Goal: Information Seeking & Learning: Find specific fact

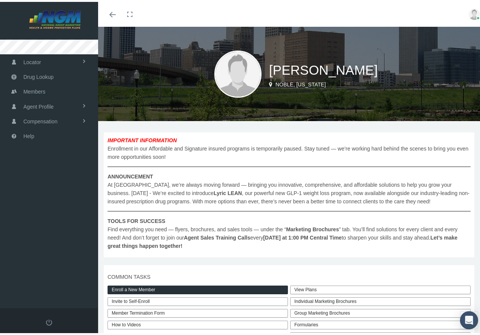
click at [23, 76] on span "Drug Lookup" at bounding box center [38, 75] width 30 height 14
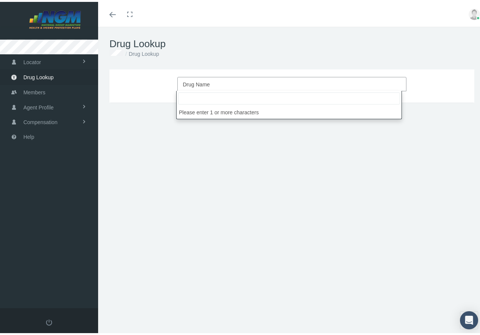
click at [190, 81] on span "Drug Name" at bounding box center [196, 83] width 27 height 6
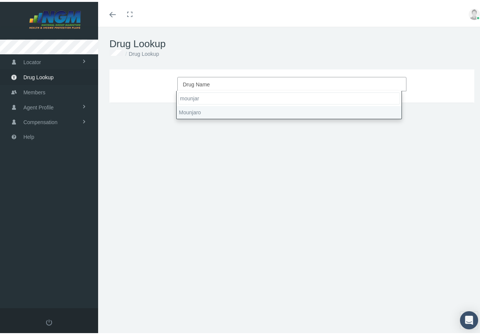
type input "mounjar"
select select "Mounjaro"
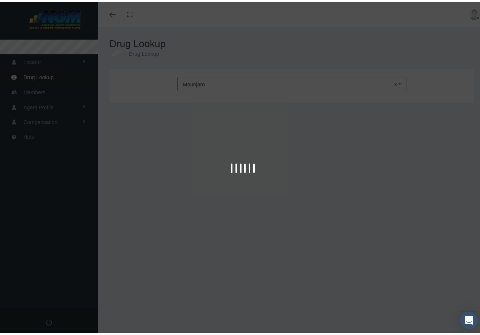
type input "30"
select select "Solution Auto-injector"
select select "10 MG/0.5ML"
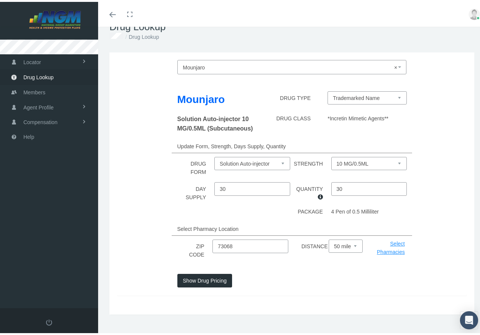
scroll to position [26, 0]
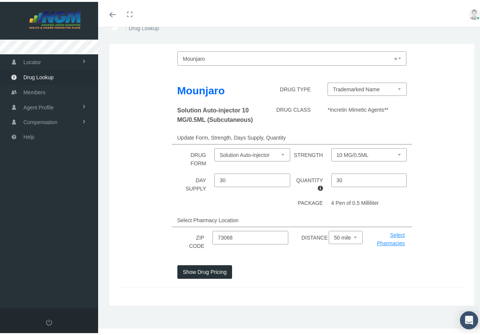
drag, startPoint x: 263, startPoint y: 235, endPoint x: 189, endPoint y: 233, distance: 73.9
click at [189, 233] on div "ZIP CODE 73068 DISTANCE Select 5 miles 10 miles 20 miles 30 miles 40 miles 50 m…" at bounding box center [291, 239] width 361 height 21
click at [224, 237] on input "text" at bounding box center [249, 236] width 75 height 14
type input "."
type input "73068"
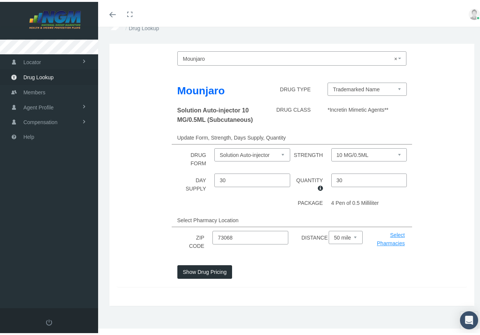
click at [216, 272] on button "Show Drug Pricing" at bounding box center [204, 270] width 55 height 14
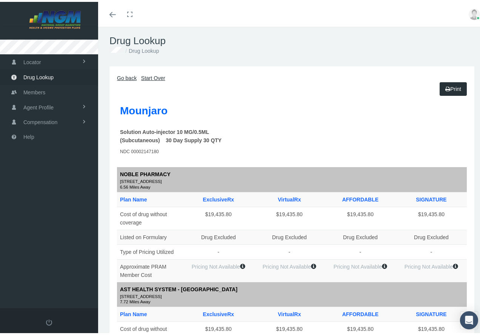
scroll to position [0, 0]
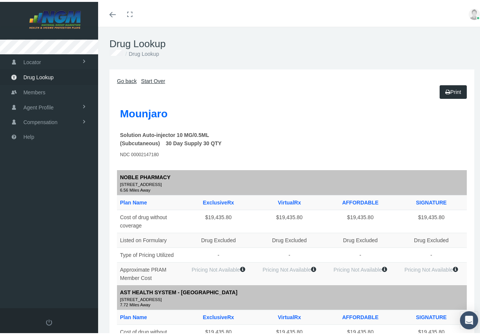
click at [122, 79] on link "Go back" at bounding box center [127, 79] width 20 height 6
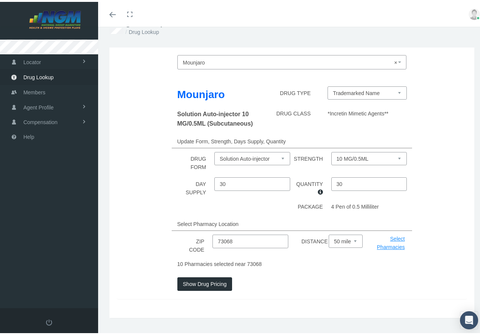
scroll to position [34, 0]
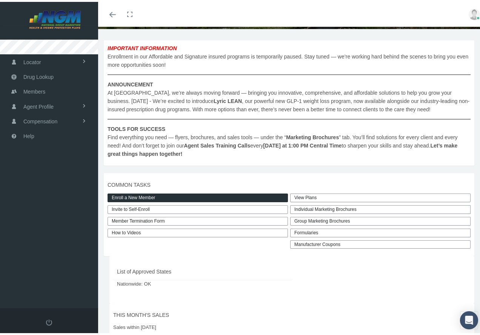
scroll to position [113, 0]
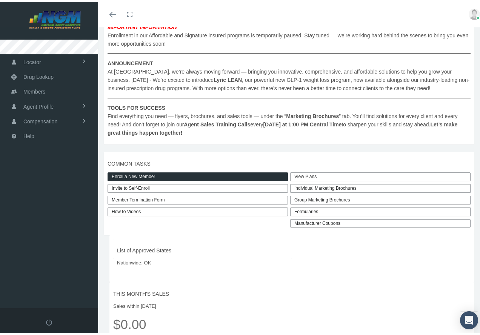
click at [323, 222] on link "Manufacturer Coupons" at bounding box center [380, 221] width 180 height 9
